Goal: Task Accomplishment & Management: Complete application form

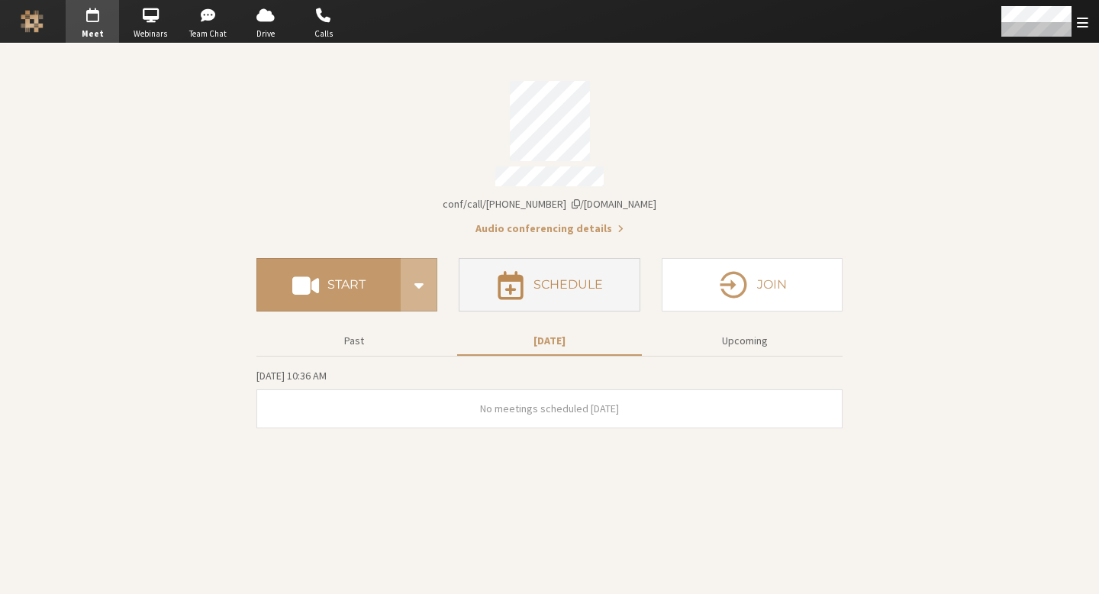
click at [554, 279] on h4 "Schedule" at bounding box center [567, 285] width 69 height 12
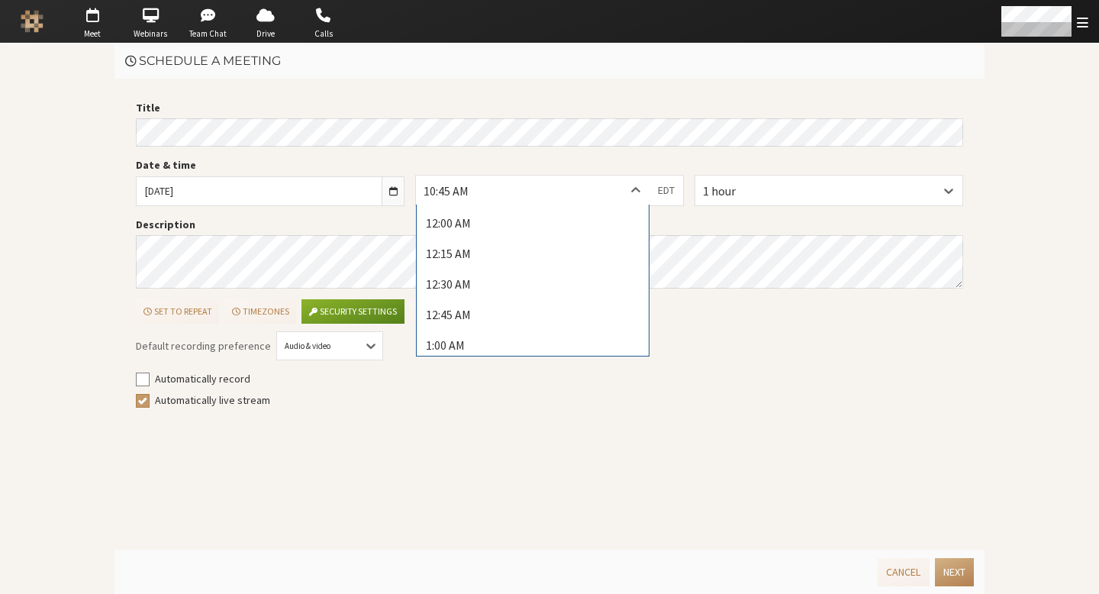
click at [573, 189] on div "10:45 AM" at bounding box center [533, 190] width 234 height 29
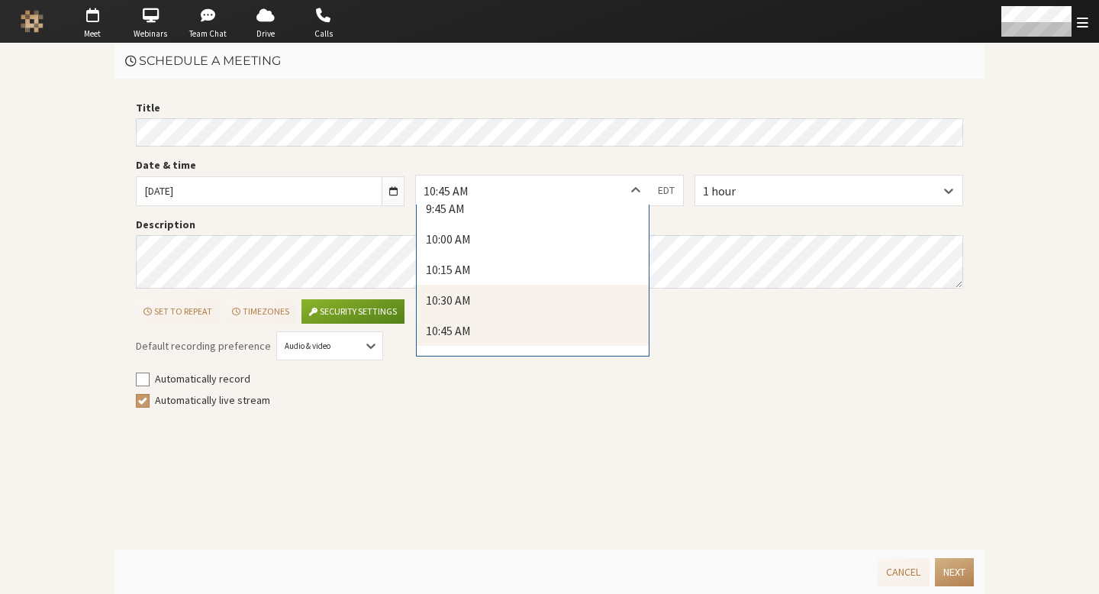
click at [546, 292] on div "10:30 AM" at bounding box center [533, 300] width 232 height 31
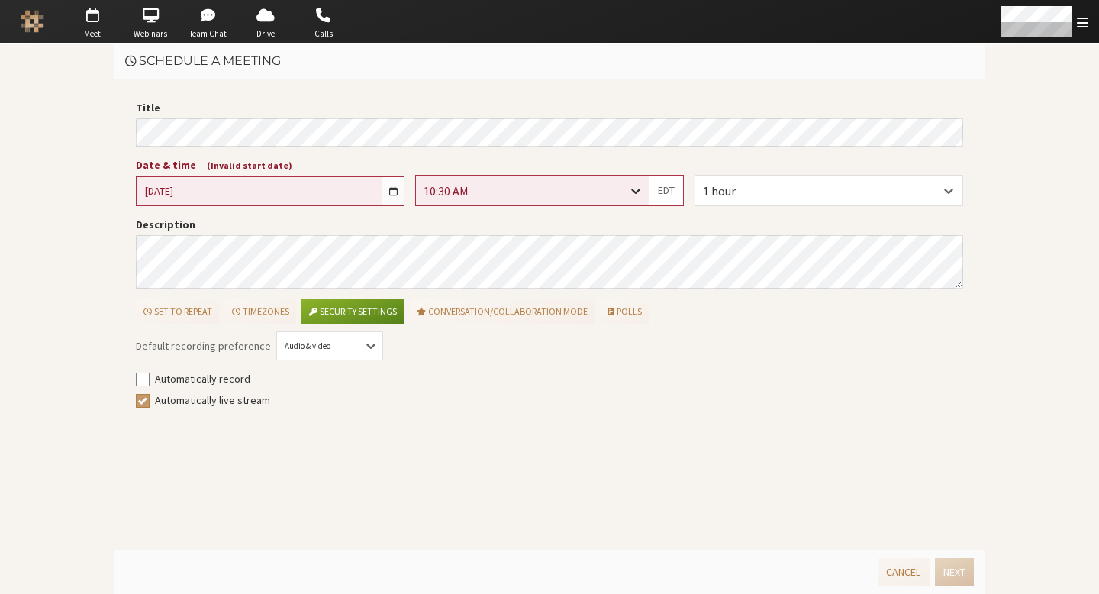
click at [625, 197] on div at bounding box center [635, 190] width 27 height 29
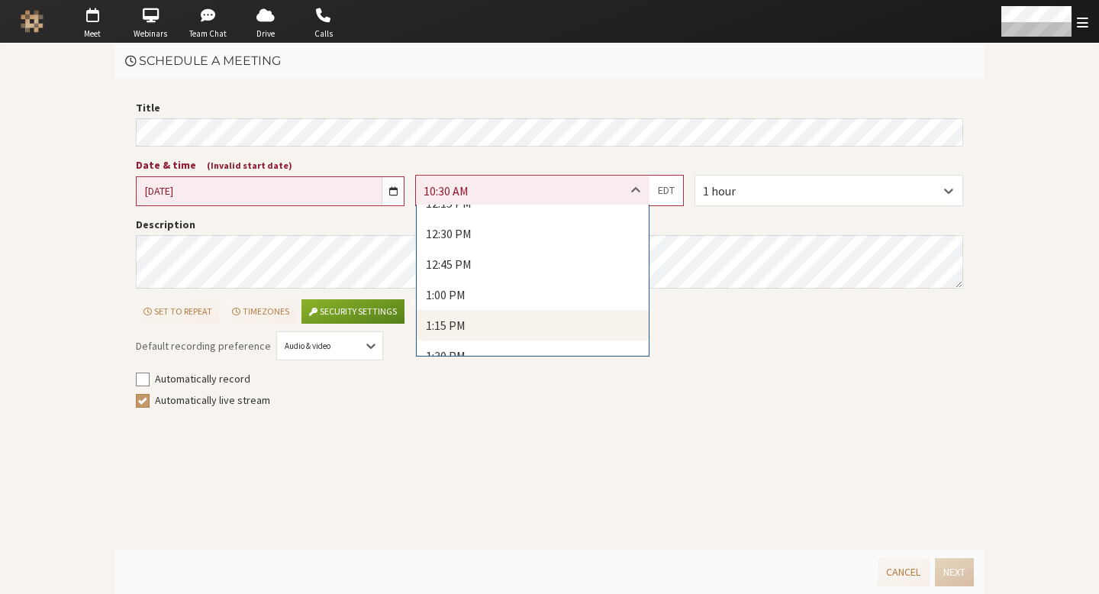
scroll to position [1525, 0]
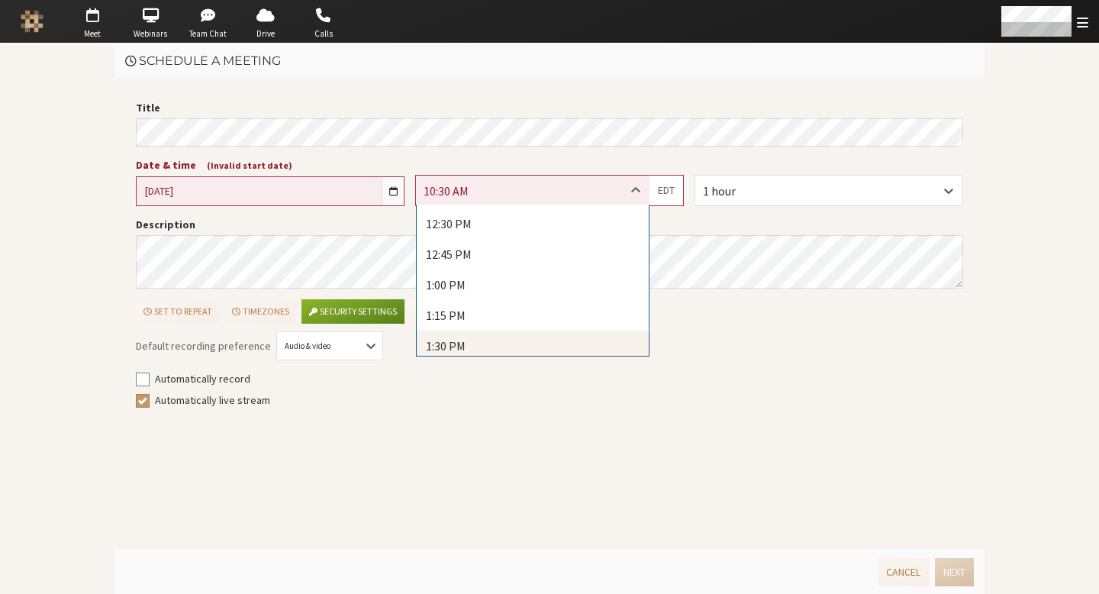
click at [525, 331] on div "1:30 PM" at bounding box center [533, 345] width 232 height 31
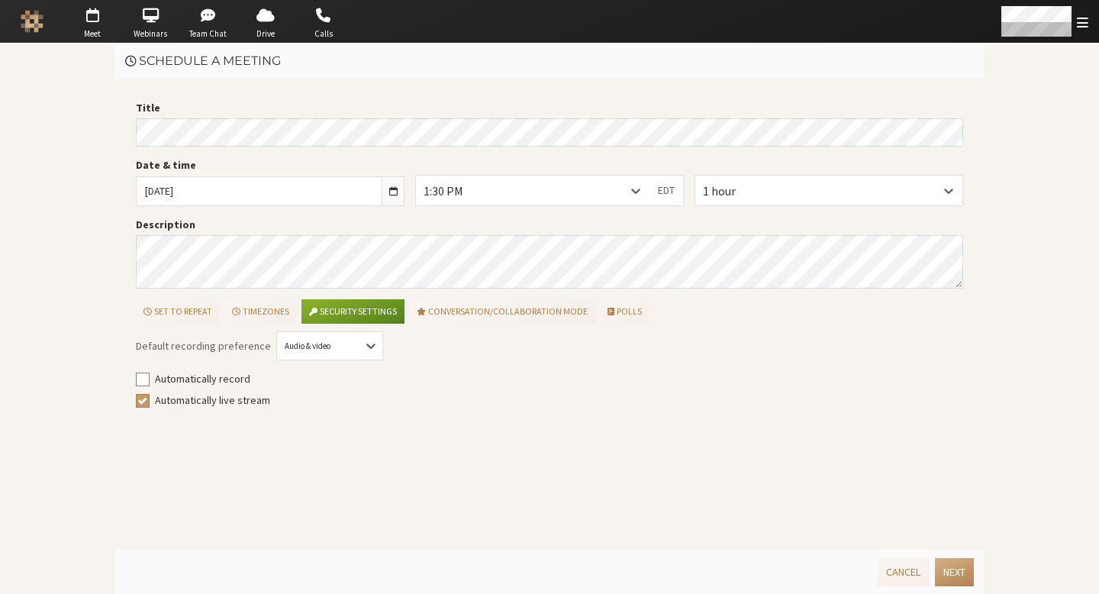
click at [865, 408] on label "Automatically live stream" at bounding box center [559, 400] width 809 height 16
click at [150, 408] on input "Automatically live stream" at bounding box center [143, 399] width 14 height 15
checkbox input "false"
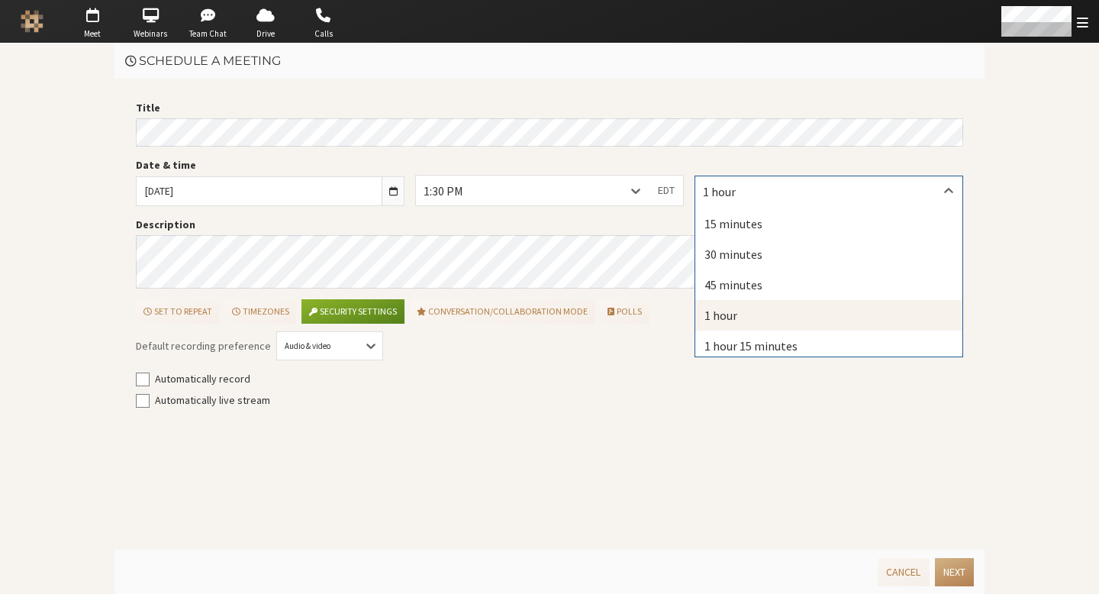
click at [726, 201] on div "1 hour" at bounding box center [828, 190] width 267 height 29
click at [750, 260] on div "30 minutes" at bounding box center [828, 254] width 267 height 31
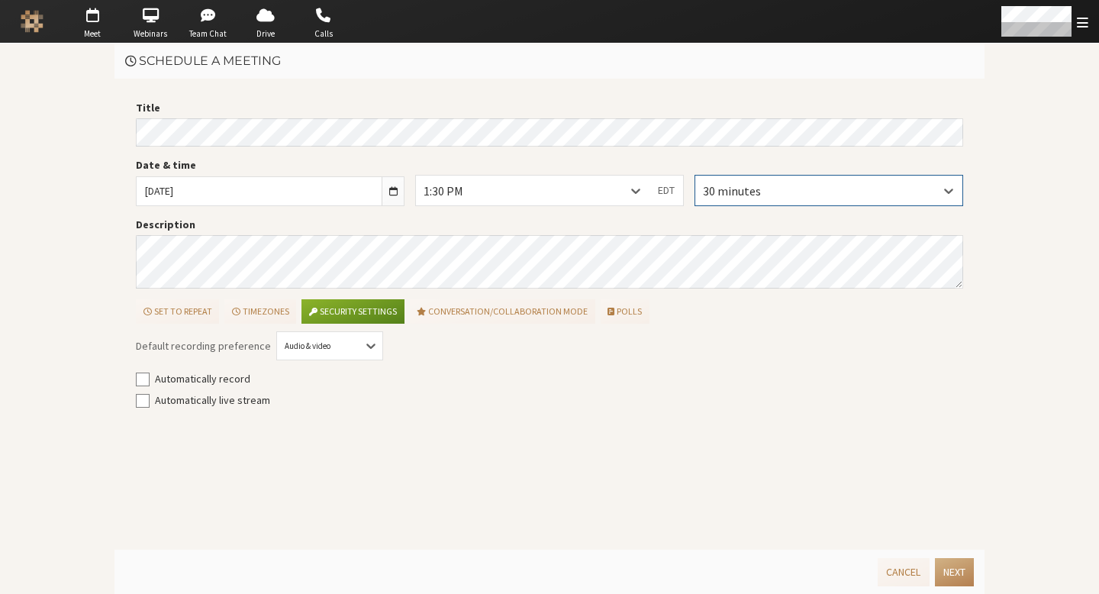
click at [633, 432] on div "Title Date & time [DATE] 1:30 PM EDT 0 results available. Select is focused ,ty…" at bounding box center [549, 314] width 870 height 471
click at [691, 419] on div "Default recording preference Audio & video Automatically record Automatically l…" at bounding box center [549, 376] width 827 height 85
click at [229, 157] on label "Date & time" at bounding box center [270, 165] width 269 height 16
click at [229, 177] on input "[DATE]" at bounding box center [259, 191] width 245 height 28
click at [727, 96] on div "Title Date & time [DATE] 1:30 PM EDT 30 minutes Description Set to repeat Timez…" at bounding box center [549, 314] width 870 height 471
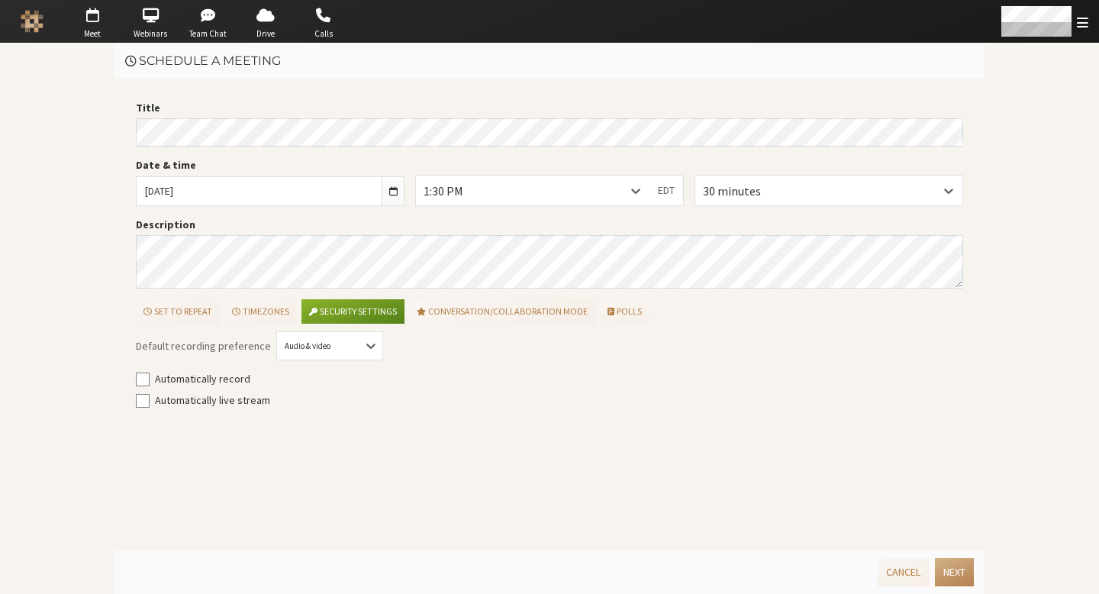
click at [802, 385] on label "Automatically record" at bounding box center [559, 379] width 809 height 16
click at [150, 385] on input "Automatically record" at bounding box center [143, 378] width 14 height 15
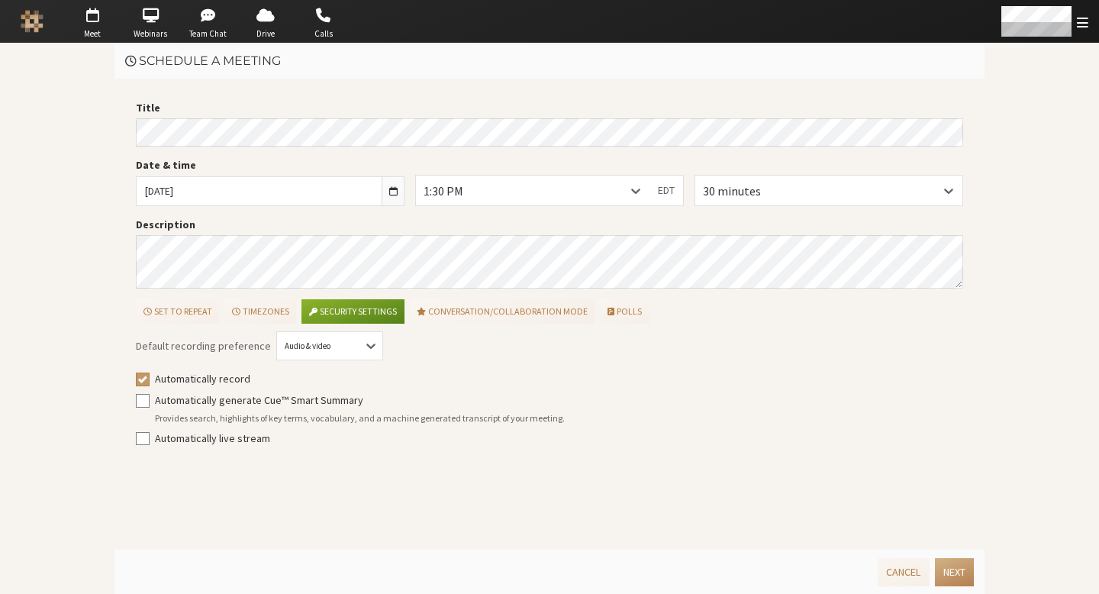
click at [228, 384] on label "Automatically record" at bounding box center [559, 379] width 809 height 16
click at [150, 384] on input "Automatically record" at bounding box center [143, 378] width 14 height 15
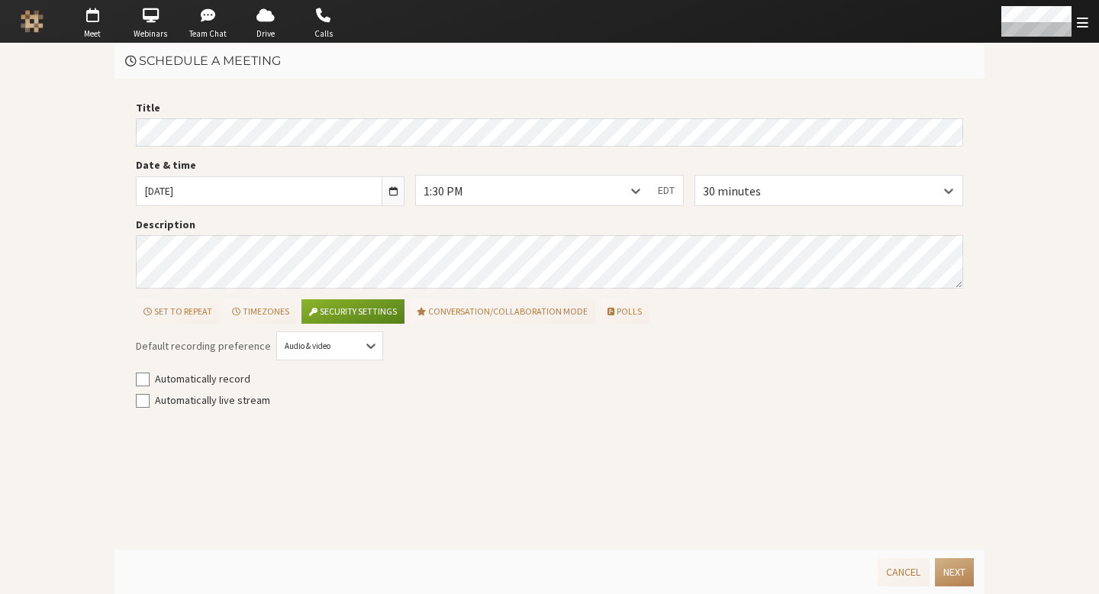
click at [1056, 111] on main "Schedule a meeting Title Date & time [DATE] 1:30 PM EDT 30 minutes Description …" at bounding box center [549, 318] width 1099 height 550
click at [240, 384] on label "Automatically record" at bounding box center [559, 379] width 809 height 16
click at [150, 384] on input "Automatically record" at bounding box center [143, 378] width 14 height 15
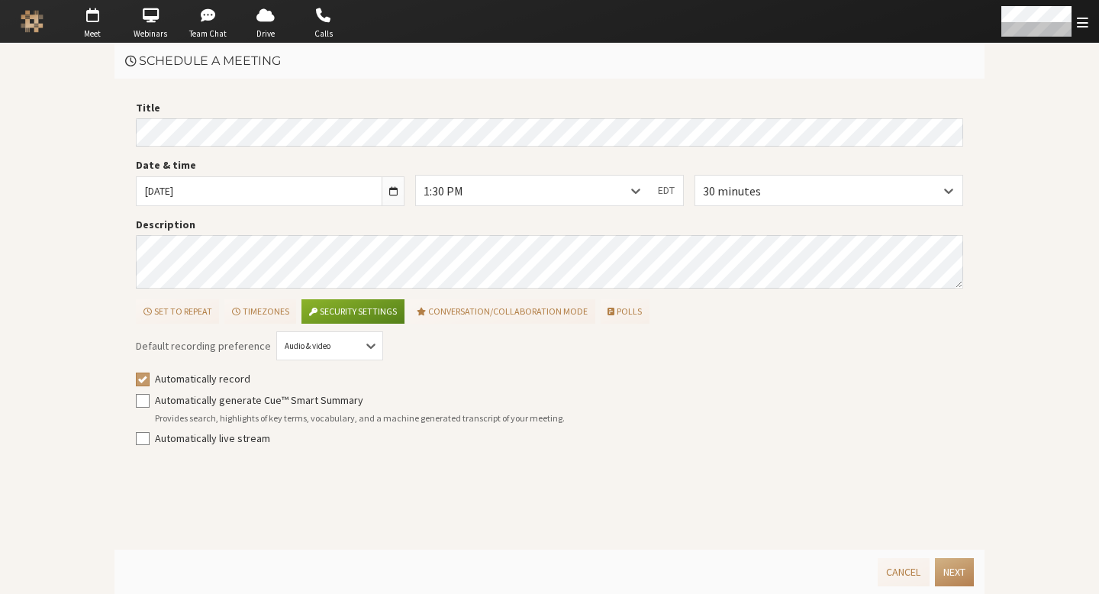
click at [241, 383] on label "Automatically record" at bounding box center [559, 379] width 809 height 16
click at [150, 383] on input "Automatically record" at bounding box center [143, 378] width 14 height 15
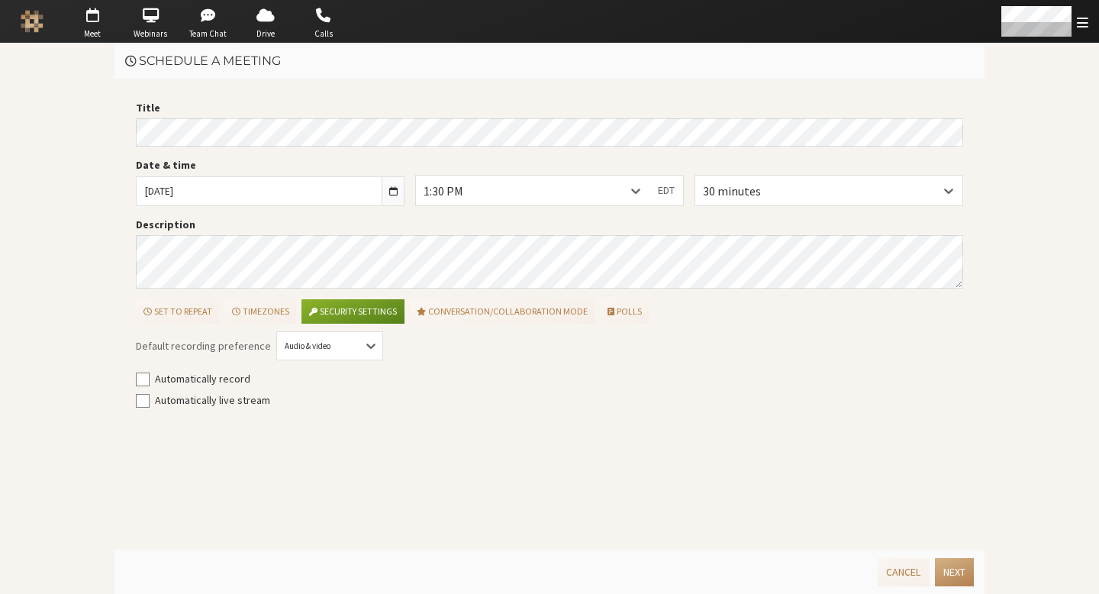
click at [89, 294] on main "Schedule a meeting Title Date & time [DATE] 1:30 PM EDT 30 minutes Description …" at bounding box center [549, 318] width 1099 height 550
click at [147, 372] on input "Automatically record" at bounding box center [143, 378] width 14 height 15
checkbox input "true"
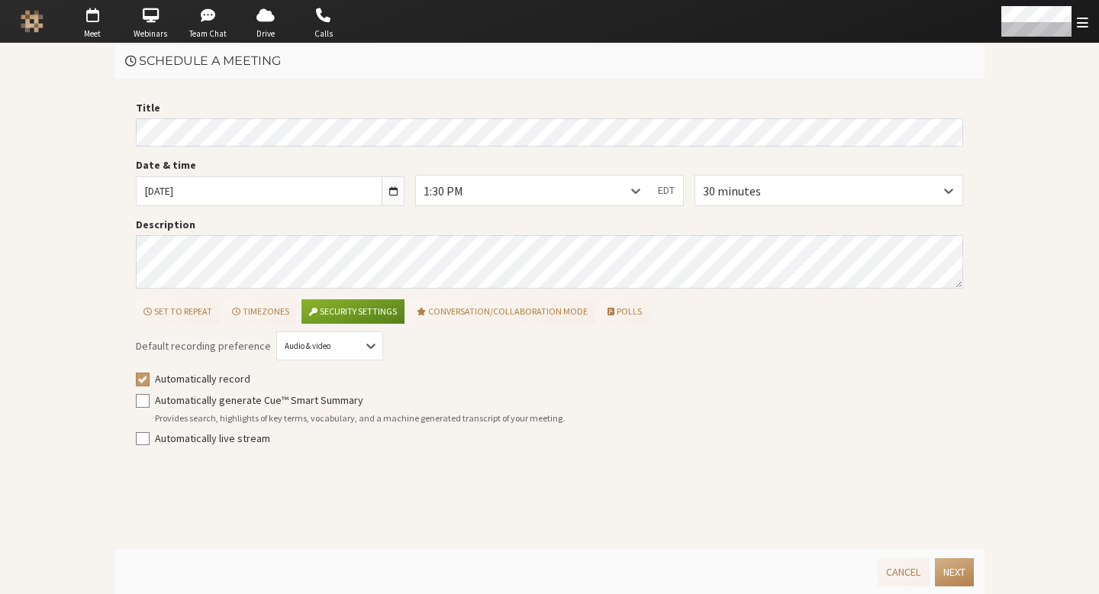
click at [78, 227] on main "Schedule a meeting Title Date & time [DATE] 1:30 PM EDT 30 minutes Description …" at bounding box center [549, 318] width 1099 height 550
click at [952, 576] on button "Next" at bounding box center [954, 572] width 39 height 28
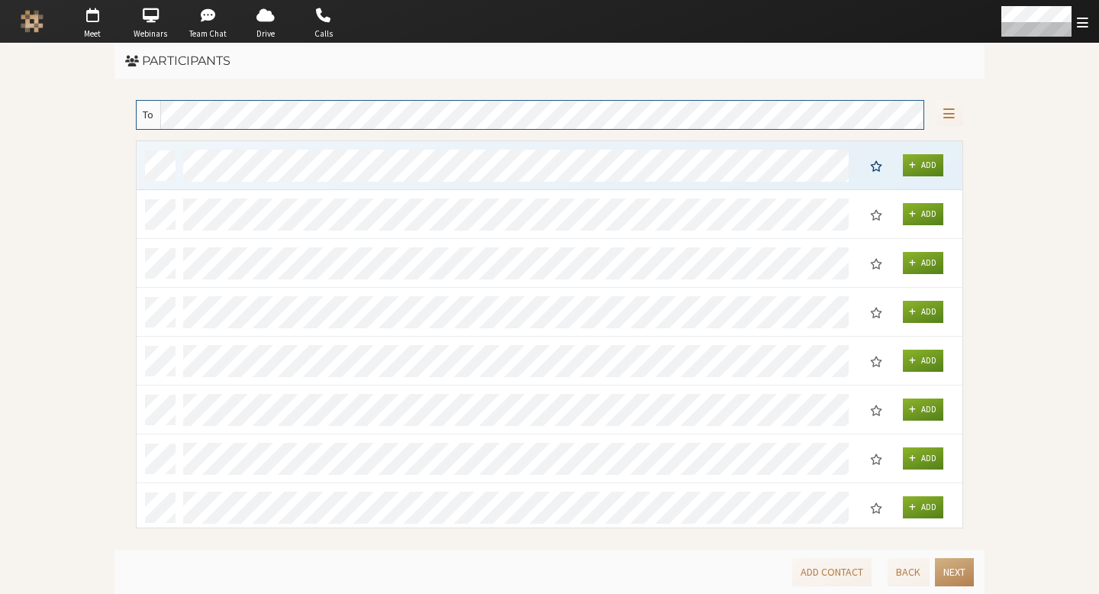
scroll to position [375, 814]
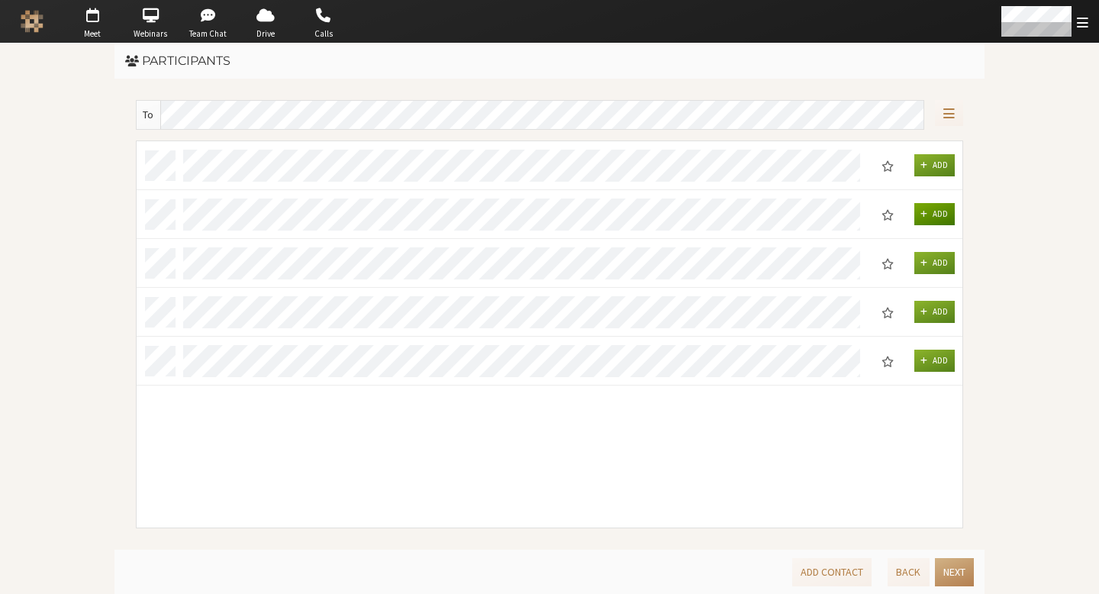
click at [940, 215] on span "Add" at bounding box center [940, 213] width 15 height 11
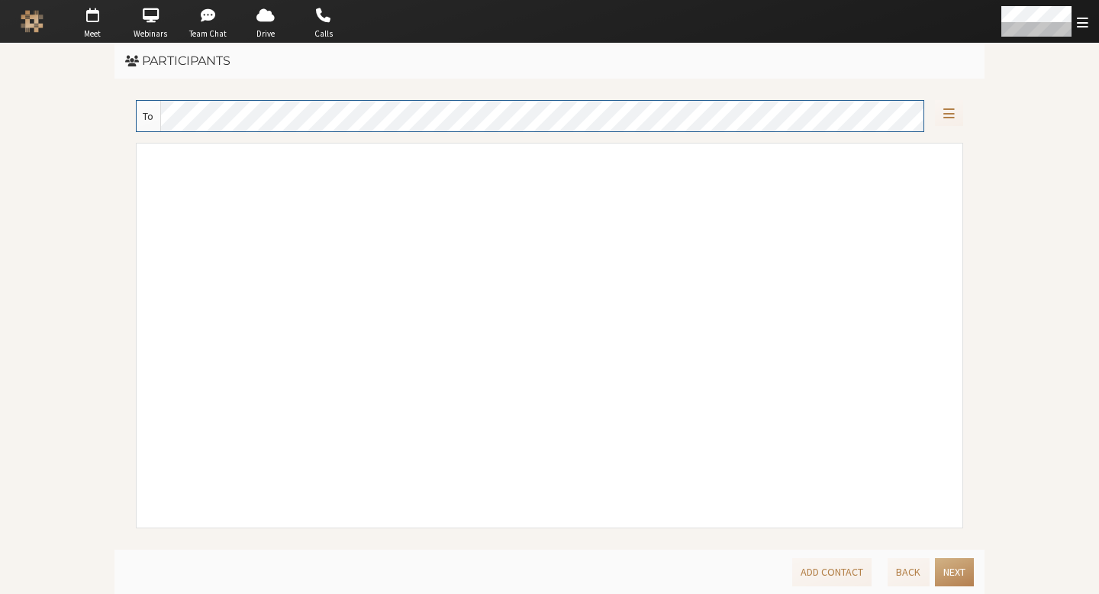
scroll to position [12, 12]
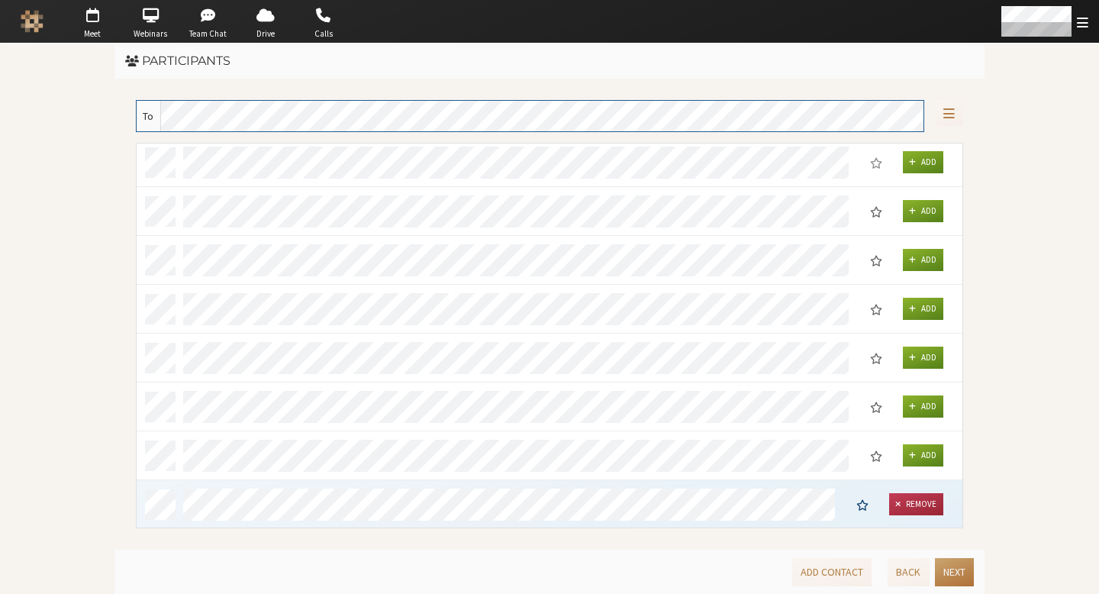
click at [961, 575] on button "Next" at bounding box center [954, 572] width 39 height 28
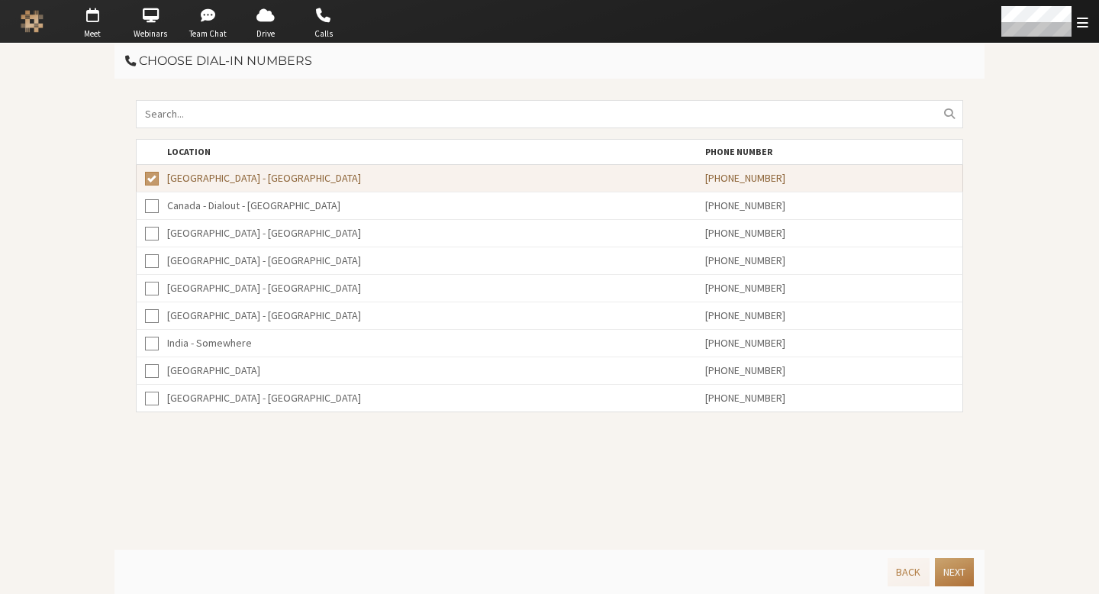
click at [961, 575] on button "Next" at bounding box center [954, 572] width 39 height 28
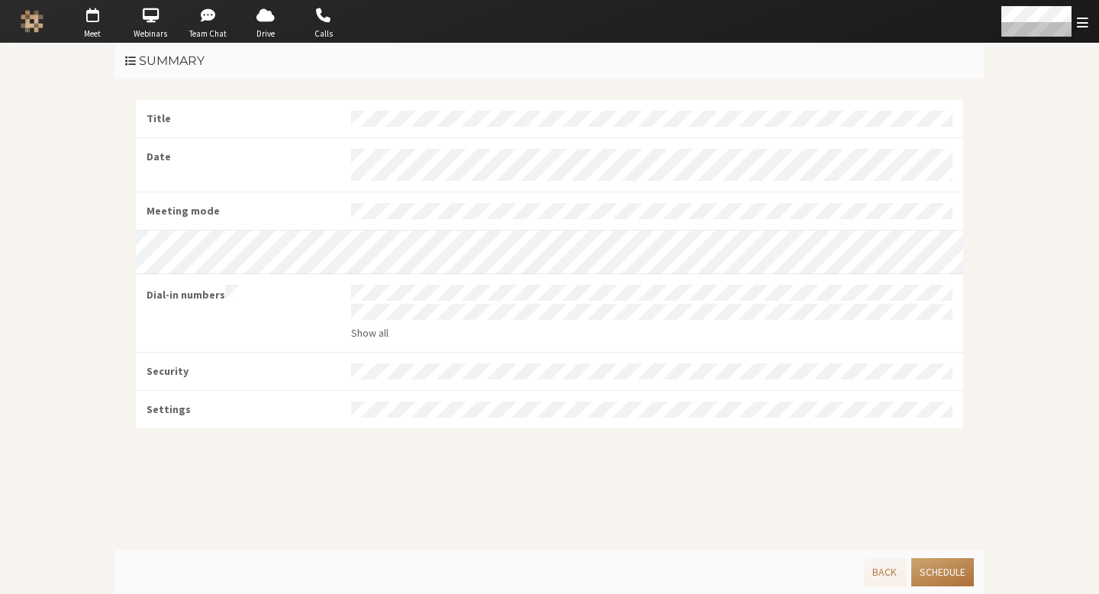
click at [963, 575] on button "Schedule" at bounding box center [942, 572] width 63 height 28
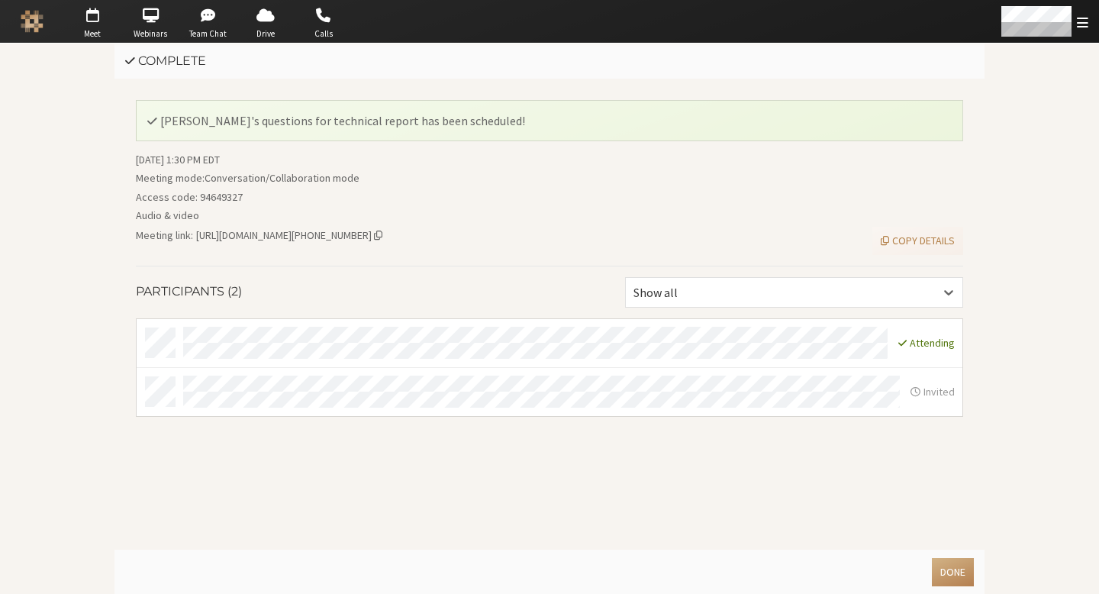
click at [675, 443] on div "[PERSON_NAME]'s questions for technical report has been scheduled! [DATE] 1:30 …" at bounding box center [549, 314] width 870 height 471
click at [946, 566] on button "Done" at bounding box center [953, 572] width 42 height 28
